Goal: Information Seeking & Learning: Check status

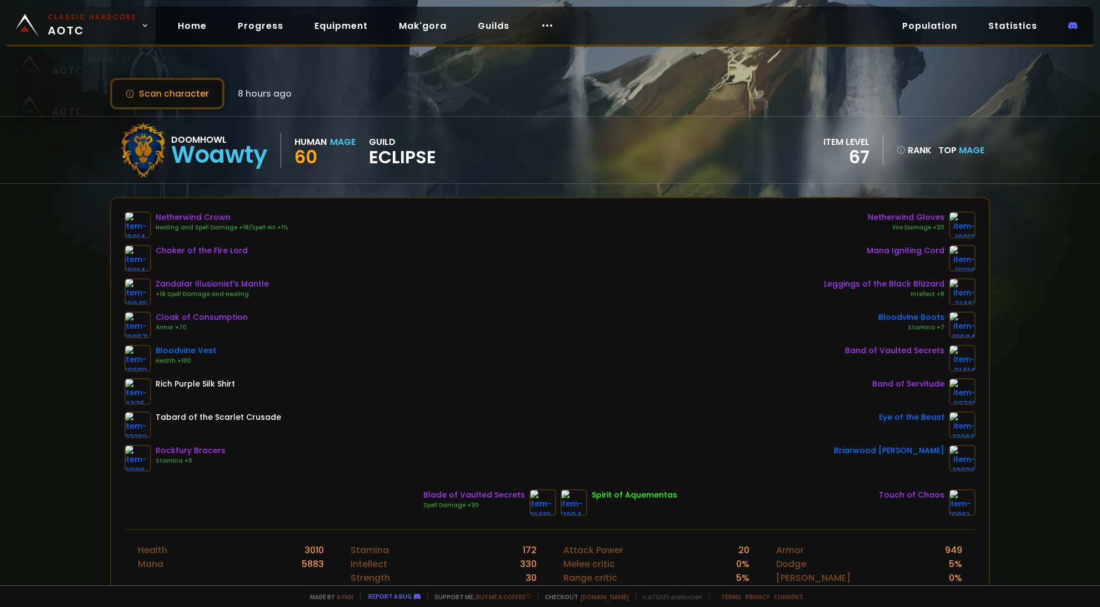
click at [61, 19] on small "Classic Hardcore" at bounding box center [92, 17] width 89 height 10
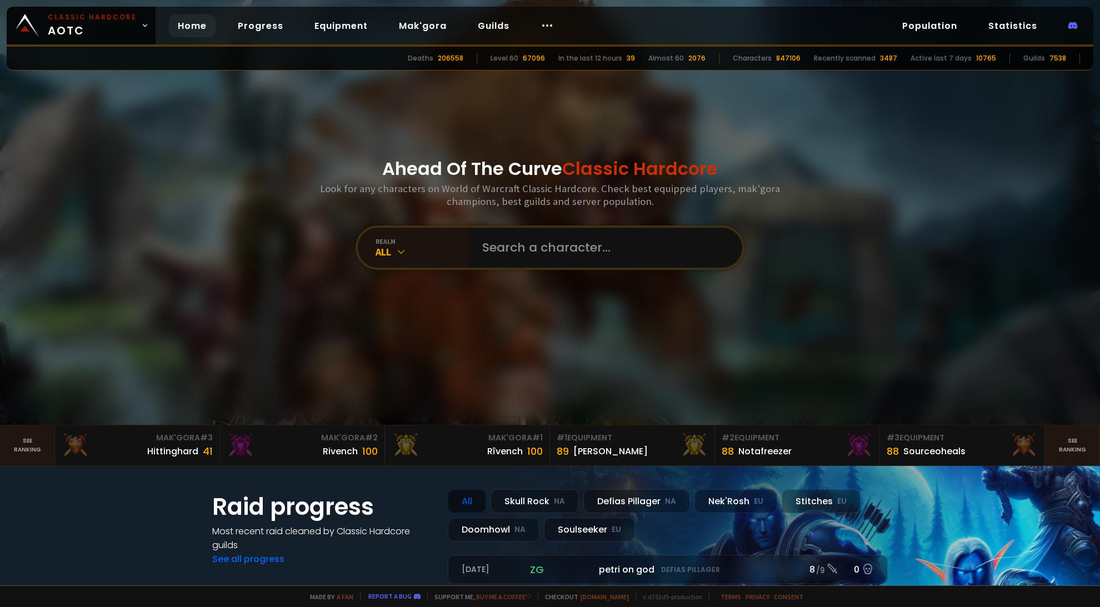
click at [835, 116] on div "Ahead Of The Curve Classic Hardcore Look for any characters on World of Warcraf…" at bounding box center [550, 212] width 669 height 425
click at [532, 252] on input "text" at bounding box center [601, 248] width 253 height 40
paste input "h"
type input "hils"
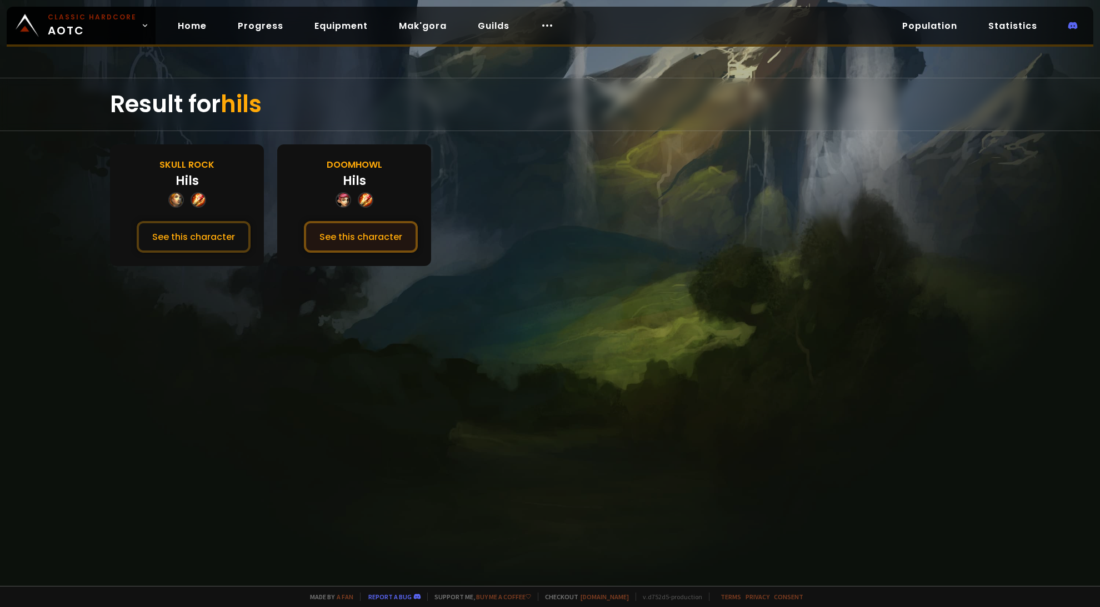
click at [354, 237] on button "See this character" at bounding box center [361, 237] width 114 height 32
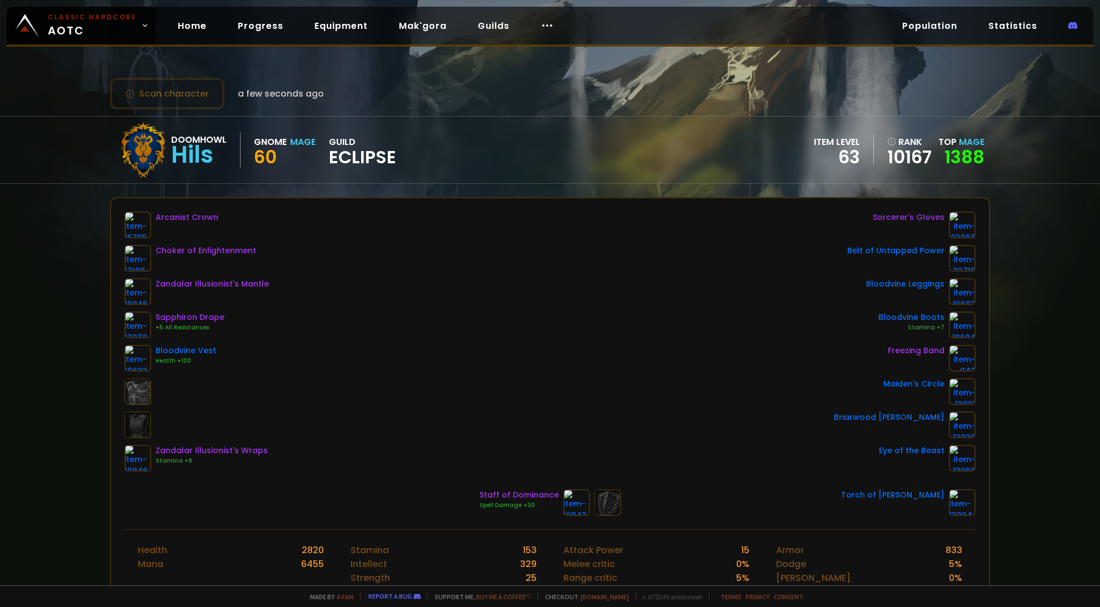
click at [682, 273] on div "Arcanist Crown Choker of Enlightenment Zandalar Illusionist's Mantle Sapphiron …" at bounding box center [549, 342] width 851 height 260
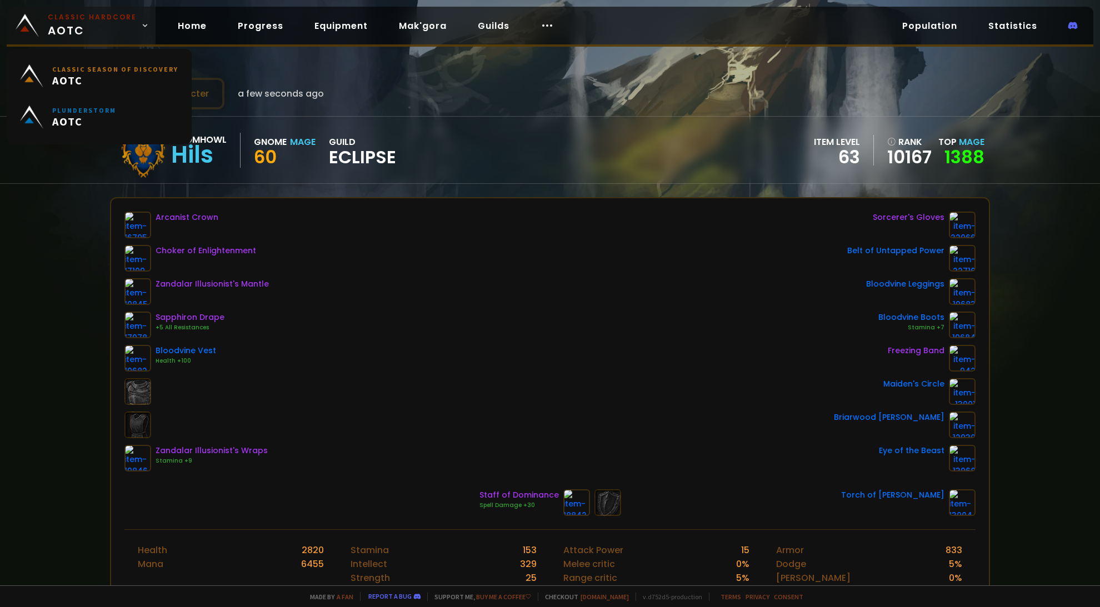
click at [57, 19] on small "Classic Hardcore" at bounding box center [92, 17] width 89 height 10
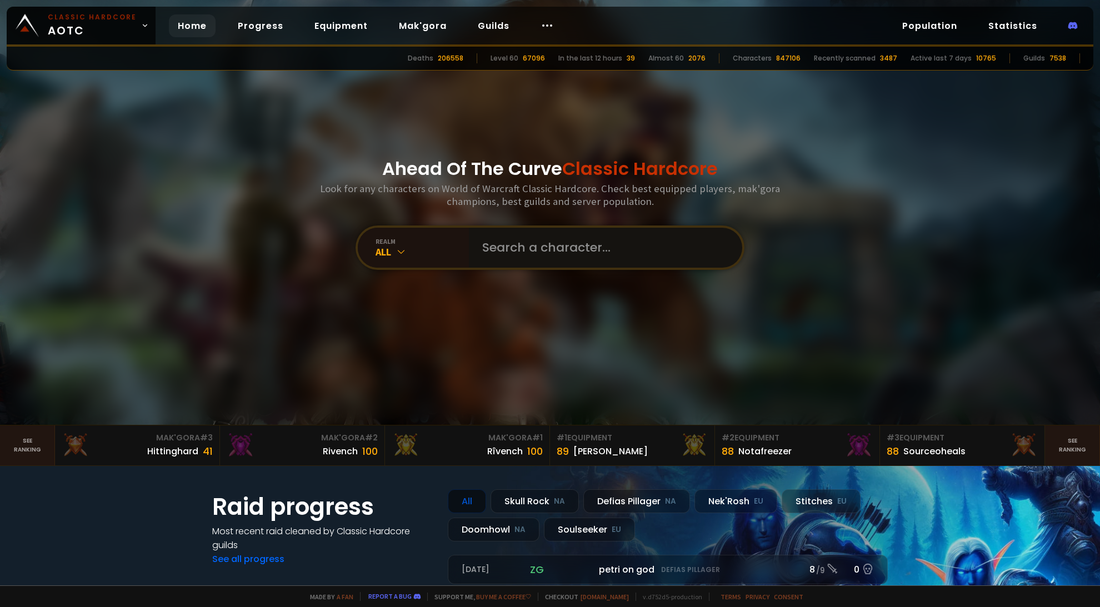
click at [518, 241] on input "text" at bounding box center [601, 248] width 253 height 40
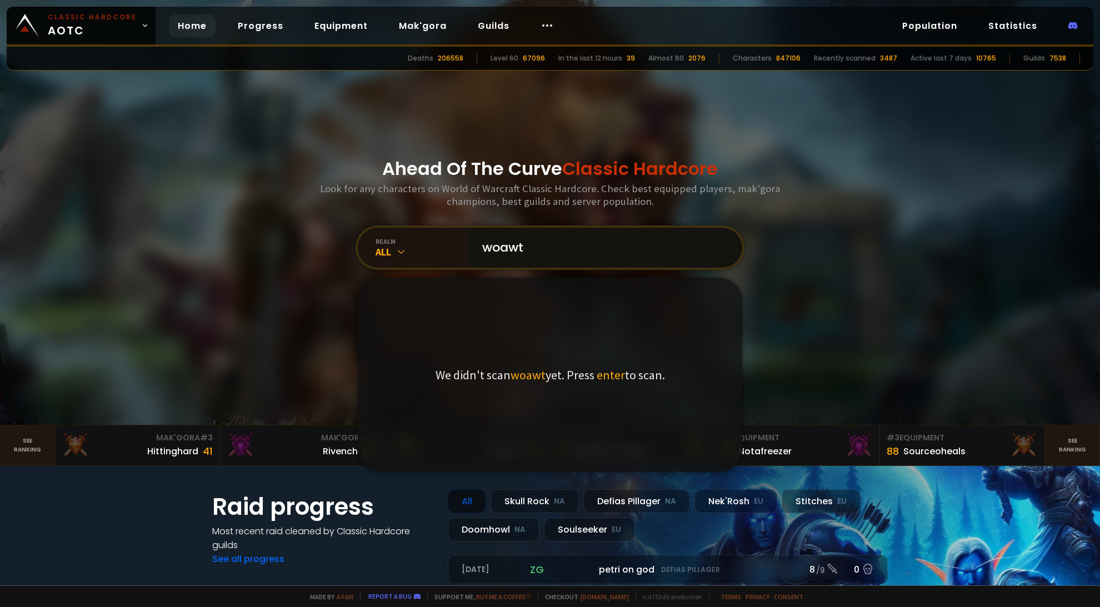
type input "woawty"
